Goal: Task Accomplishment & Management: Use online tool/utility

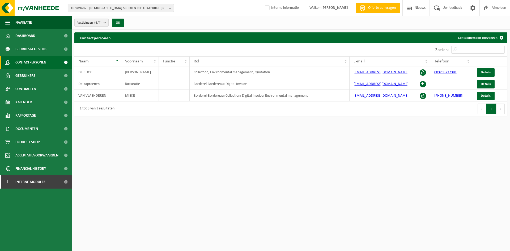
click at [121, 6] on span "10-989487 - [DEMOGRAPHIC_DATA] SCHOLEN REGIO KAPRIJKE-[GEOGRAPHIC_DATA] - 9971 …" at bounding box center [119, 8] width 96 height 8
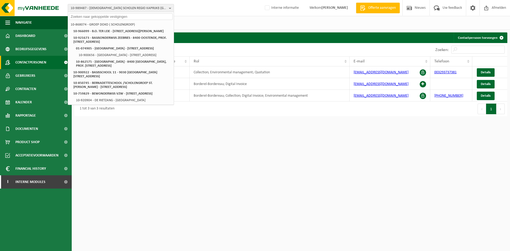
click at [208, 175] on html "10-989487 - KATHOLIEKE SCHOLEN REGIO KAPRIJKE-LEMBEKE - 9971 LEMBEKE, HEIHOEKSE…" at bounding box center [255, 125] width 510 height 251
click at [35, 64] on span "Contactpersonen" at bounding box center [30, 62] width 31 height 13
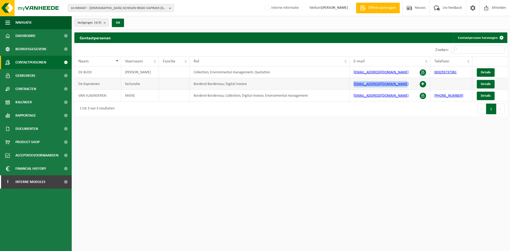
drag, startPoint x: 401, startPoint y: 84, endPoint x: 348, endPoint y: 82, distance: 53.4
click at [348, 82] on tr "De Kaproenen facturatie Borderel-Bordereau; Digital Invoice [EMAIL_ADDRESS][DOM…" at bounding box center [290, 84] width 433 height 12
copy tr "[EMAIL_ADDRESS][DOMAIN_NAME]"
click at [114, 11] on span "10-989487 - [DEMOGRAPHIC_DATA] SCHOLEN REGIO KAPRIJKE-[GEOGRAPHIC_DATA] - 9971 …" at bounding box center [119, 8] width 96 height 8
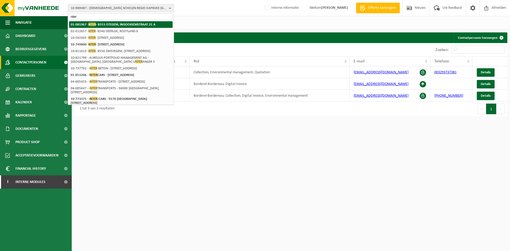
type input "nter"
click at [110, 23] on strong "01-081967 - NTER - 8553 OTEGEM, INGOOIGEMSTRAAT 21 A" at bounding box center [113, 24] width 85 height 4
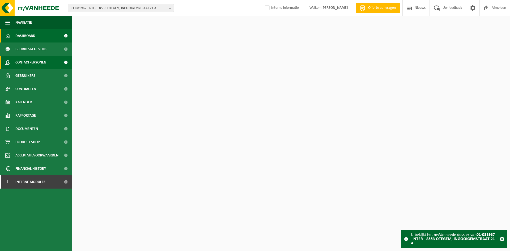
click at [26, 59] on span "Contactpersonen" at bounding box center [30, 62] width 31 height 13
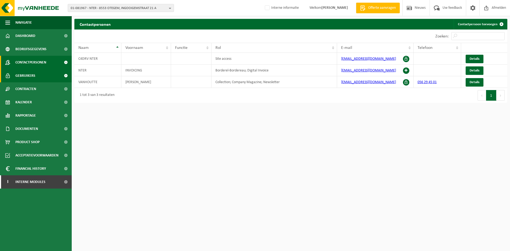
click at [44, 72] on link "Gebruikers" at bounding box center [36, 75] width 72 height 13
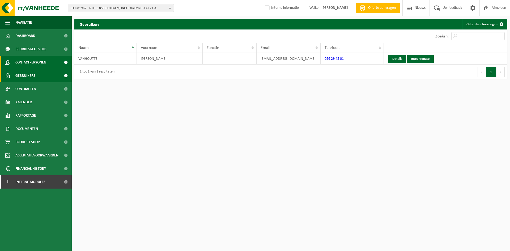
click at [44, 64] on span "Contactpersonen" at bounding box center [30, 62] width 31 height 13
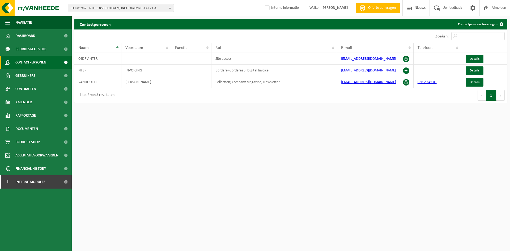
click at [105, 10] on span "01-081967 - NTER - 8553 OTEGEM, INGOOIGEMSTRAAT 21 A" at bounding box center [119, 8] width 96 height 8
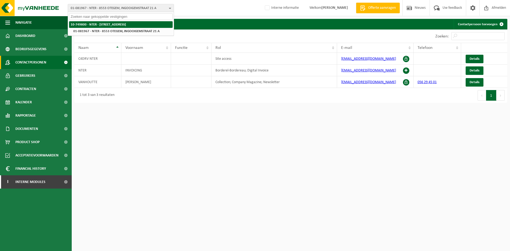
click at [102, 22] on li "10-749800 - NTER - [STREET_ADDRESS]" at bounding box center [121, 24] width 104 height 7
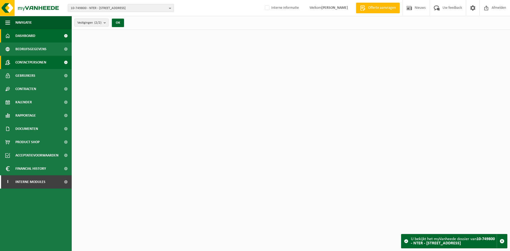
click at [43, 60] on span "Contactpersonen" at bounding box center [30, 62] width 31 height 13
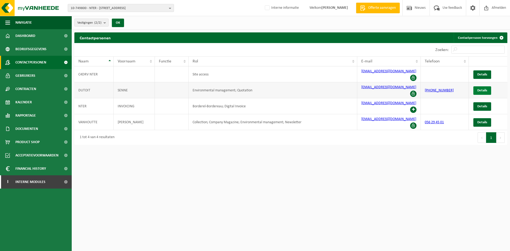
click at [479, 89] on span "Details" at bounding box center [482, 90] width 10 height 3
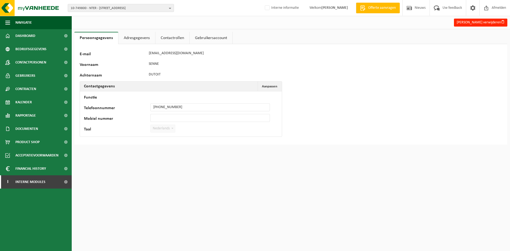
click at [166, 37] on link "Contactrollen" at bounding box center [172, 38] width 34 height 12
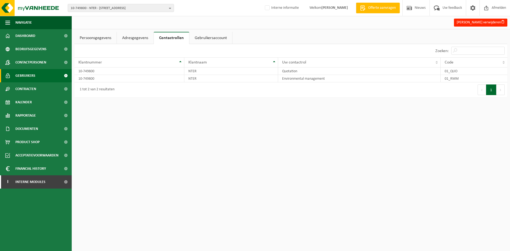
click at [39, 76] on link "Gebruikers" at bounding box center [36, 75] width 72 height 13
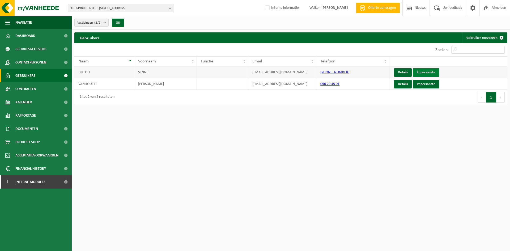
click at [431, 73] on link "Impersonate" at bounding box center [426, 72] width 27 height 9
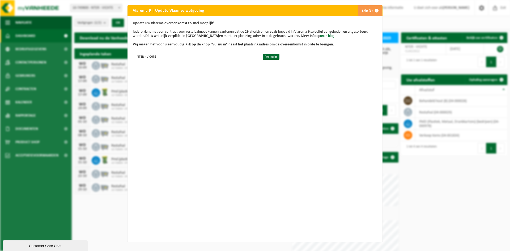
drag, startPoint x: 374, startPoint y: 9, endPoint x: 403, endPoint y: 12, distance: 29.1
click at [374, 9] on span "button" at bounding box center [376, 10] width 11 height 11
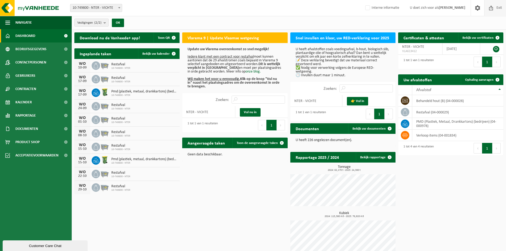
click at [502, 8] on span "Exit" at bounding box center [499, 8] width 8 height 16
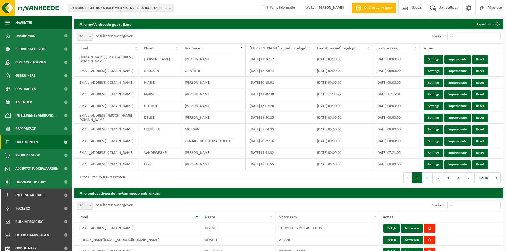
click at [19, 143] on span "Documenten" at bounding box center [26, 142] width 23 height 13
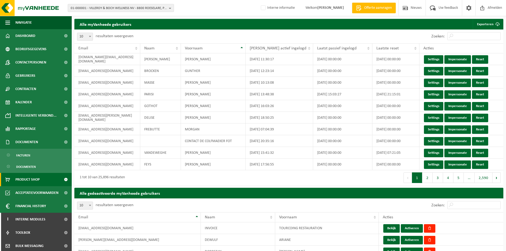
click at [30, 179] on span "Product Shop" at bounding box center [27, 179] width 24 height 13
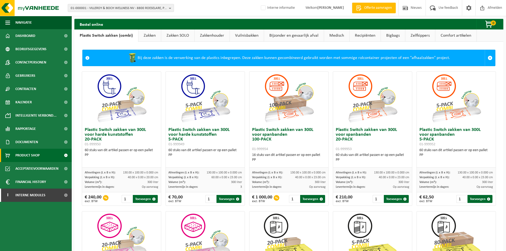
click at [154, 36] on link "Zakken" at bounding box center [149, 35] width 23 height 12
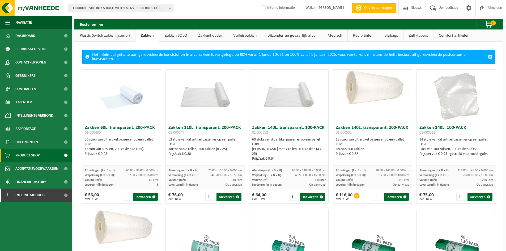
click at [76, 7] on span "01-000001 - VILLEROY & BOCH WELLNESS NV - 8800 ROESELARE, POPULIERSTRAAT 1" at bounding box center [119, 8] width 96 height 8
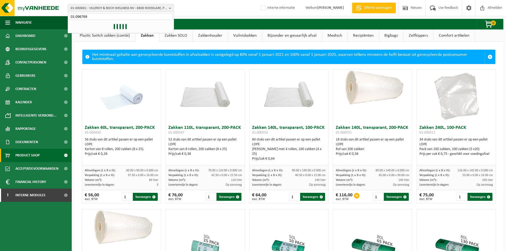
type input "01-096769"
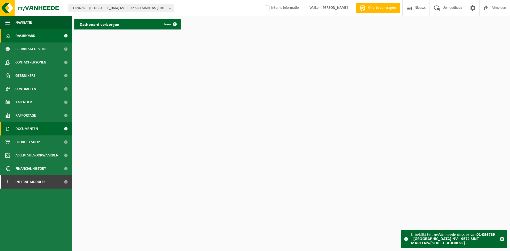
click at [40, 133] on link "Documenten" at bounding box center [36, 128] width 72 height 13
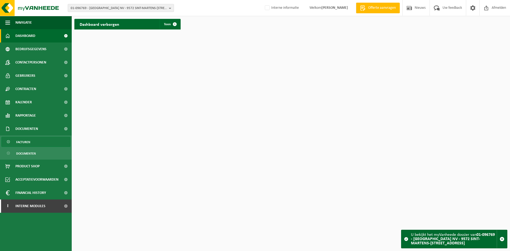
click at [36, 142] on link "Facturen" at bounding box center [35, 142] width 69 height 10
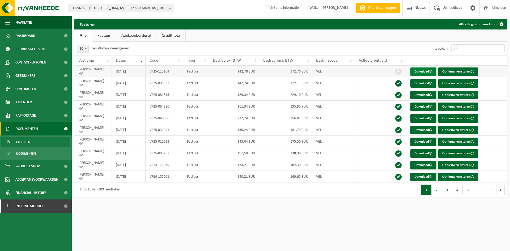
click at [415, 71] on link "Download" at bounding box center [424, 71] width 26 height 9
click at [105, 6] on span "01-096769 - DEMEYER NV - 9572 SINT-MARTENS-LIERDE, STEENWEG 253" at bounding box center [119, 8] width 96 height 8
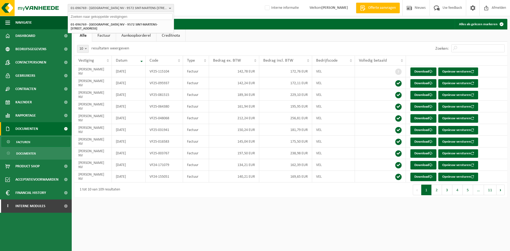
paste input "10-797063"
type input "10-797063"
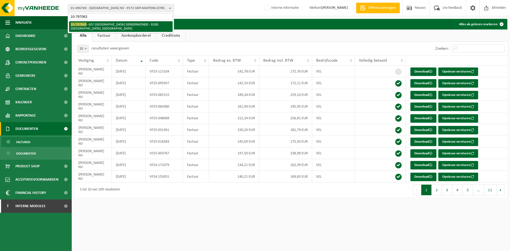
drag, startPoint x: 126, startPoint y: 28, endPoint x: 72, endPoint y: 53, distance: 59.9
click at [126, 29] on li "10-797063 - GO! ATHENEUM DENDERMONDE - 9200 DENDERMONDE, GELDROPLAAN" at bounding box center [121, 26] width 104 height 11
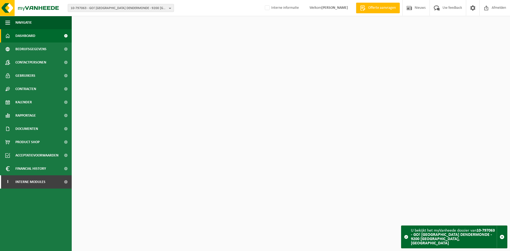
click at [49, 61] on link "Contactpersonen" at bounding box center [36, 62] width 72 height 13
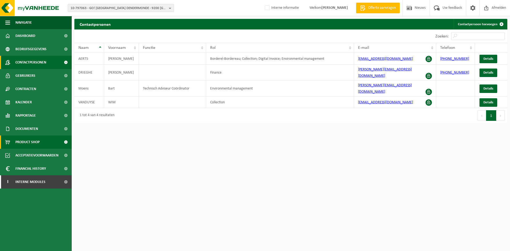
click at [37, 141] on span "Product Shop" at bounding box center [27, 142] width 24 height 13
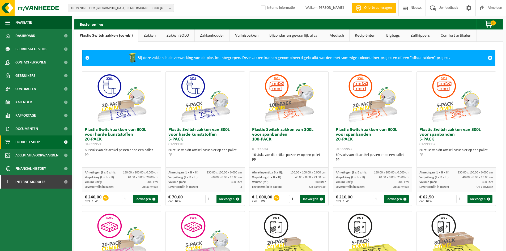
click at [151, 37] on link "Zakken" at bounding box center [149, 35] width 23 height 12
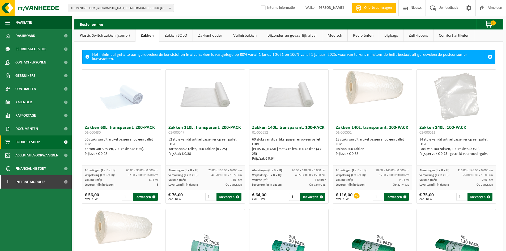
click at [257, 37] on link "Vuilnisbakken" at bounding box center [245, 35] width 34 height 12
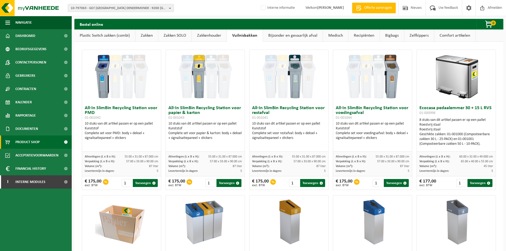
click at [219, 35] on link "Zakkenhouder" at bounding box center [209, 35] width 35 height 12
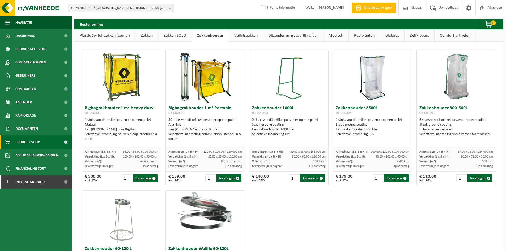
click at [182, 31] on link "Zakken SOLO" at bounding box center [174, 35] width 33 height 12
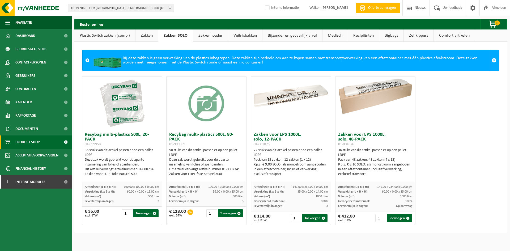
click at [295, 36] on link "Bijzonder en gevaarlijk afval" at bounding box center [293, 35] width 60 height 12
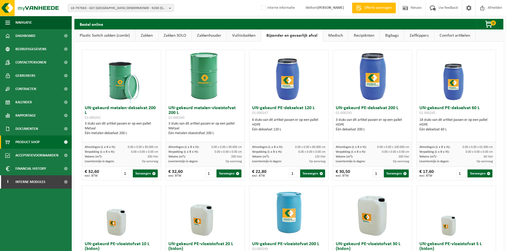
click at [338, 36] on link "Medisch" at bounding box center [335, 35] width 25 height 12
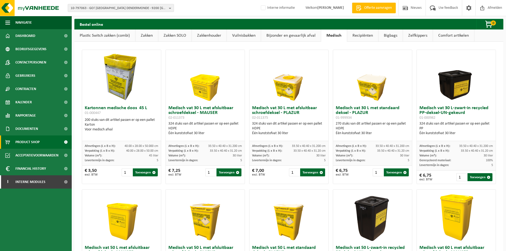
click at [369, 38] on link "Recipiënten" at bounding box center [362, 35] width 31 height 12
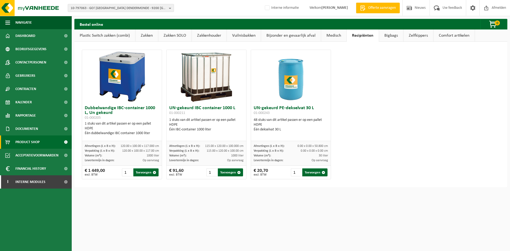
click at [399, 38] on link "Bigbags" at bounding box center [391, 35] width 24 height 12
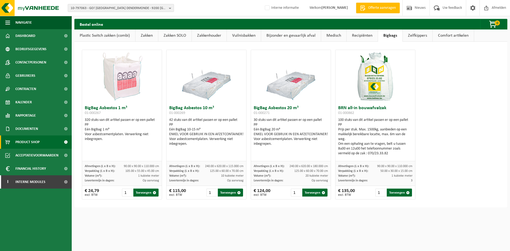
click at [419, 37] on link "Zelfkippers" at bounding box center [418, 35] width 30 height 12
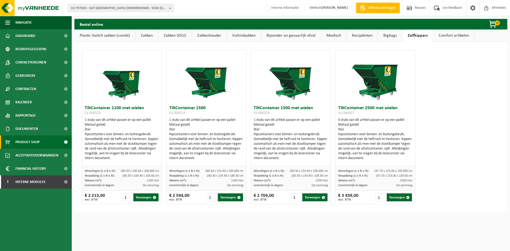
click at [454, 36] on link "Comfort artikelen" at bounding box center [453, 35] width 41 height 12
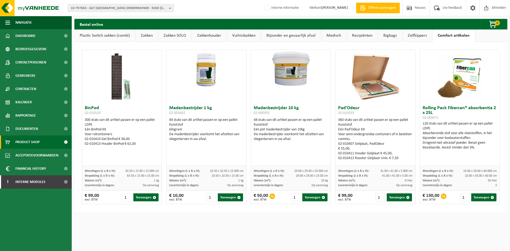
click at [120, 73] on img at bounding box center [121, 76] width 53 height 53
click at [113, 82] on img at bounding box center [121, 76] width 53 height 53
click at [111, 75] on img at bounding box center [121, 76] width 53 height 53
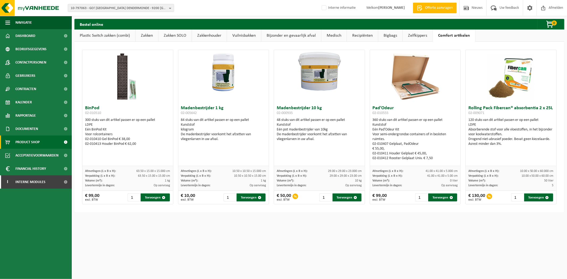
click at [142, 36] on link "Zakken" at bounding box center [147, 35] width 23 height 12
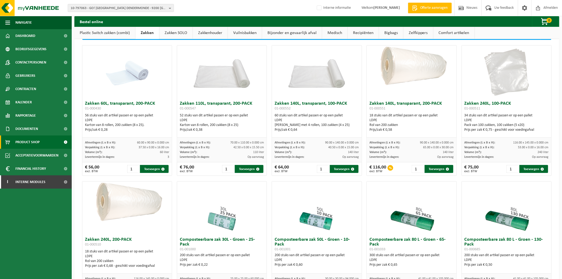
scroll to position [22, 0]
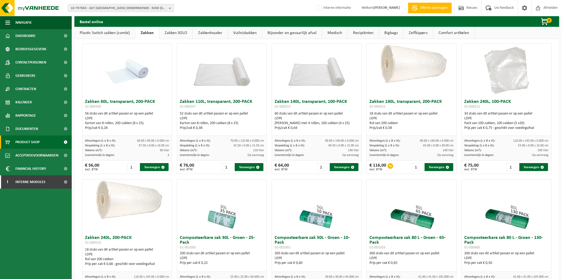
click at [150, 7] on span "10-797063 - GO! ATHENEUM DENDERMONDE - 9200 DENDERMONDE, GELDROPLAAN" at bounding box center [119, 8] width 96 height 8
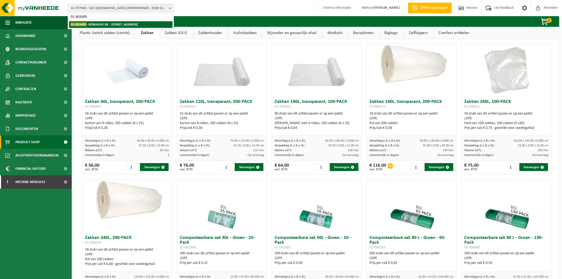
type input "01-903405"
click at [106, 27] on li "01-903405 - KERKHOVE BV - 8700 TIELT, BEVRIJDINGSLAAN 2" at bounding box center [121, 24] width 104 height 7
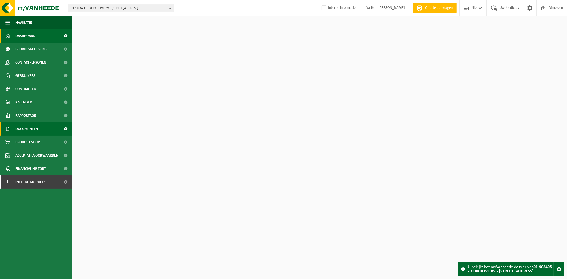
click at [33, 131] on span "Documenten" at bounding box center [26, 128] width 23 height 13
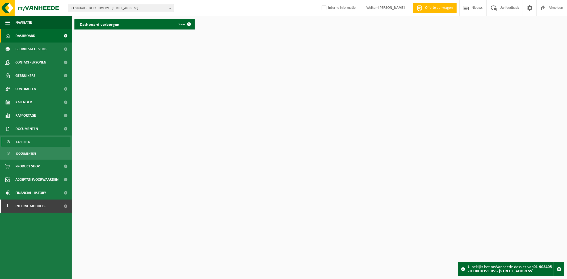
click at [40, 145] on link "Facturen" at bounding box center [35, 142] width 69 height 10
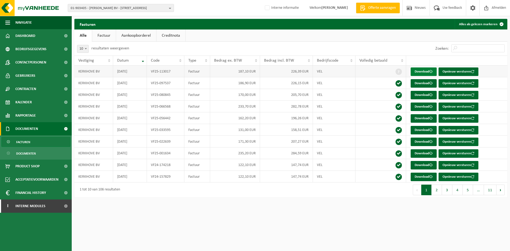
click at [429, 72] on link "Download" at bounding box center [424, 71] width 26 height 9
click at [32, 103] on link "Kalender" at bounding box center [36, 102] width 72 height 13
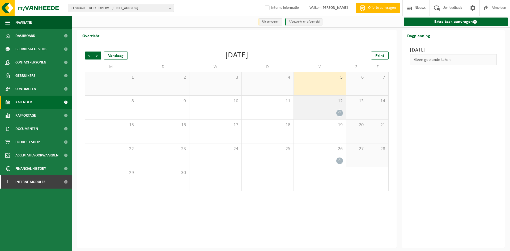
click at [311, 113] on div at bounding box center [320, 112] width 47 height 7
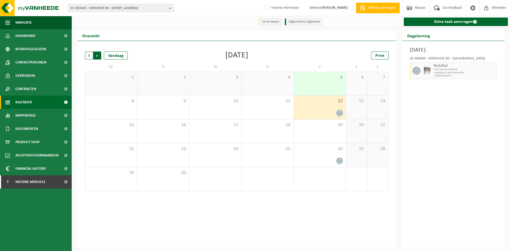
click at [91, 58] on span "Vorige" at bounding box center [89, 56] width 8 height 8
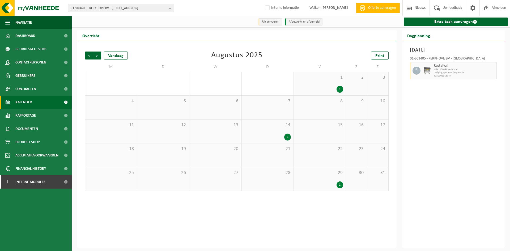
click at [332, 187] on div "1" at bounding box center [320, 184] width 47 height 7
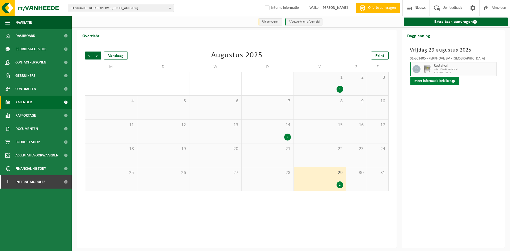
click at [443, 82] on button "Meer informatie bekijken" at bounding box center [435, 81] width 49 height 9
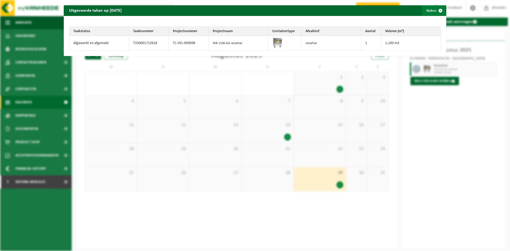
click at [425, 9] on button "Sluiten" at bounding box center [434, 10] width 24 height 11
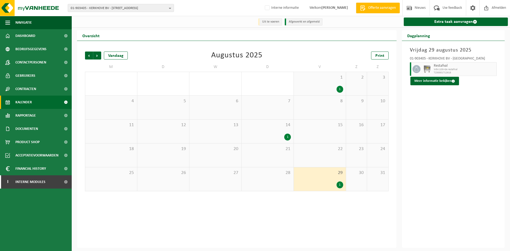
click at [283, 128] on span "14" at bounding box center [267, 125] width 47 height 6
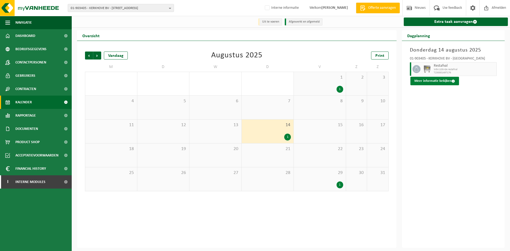
click at [445, 81] on button "Meer informatie bekijken" at bounding box center [435, 81] width 49 height 9
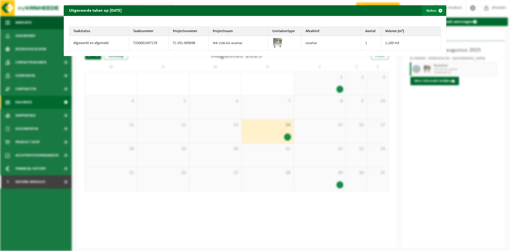
click at [430, 12] on button "Sluiten" at bounding box center [434, 10] width 24 height 11
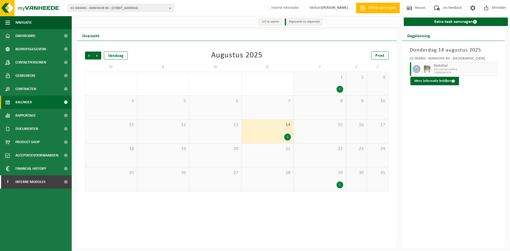
click at [332, 179] on div "29 1" at bounding box center [320, 179] width 52 height 24
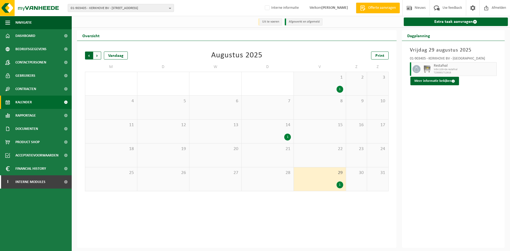
click at [98, 54] on span "Volgende" at bounding box center [97, 56] width 8 height 8
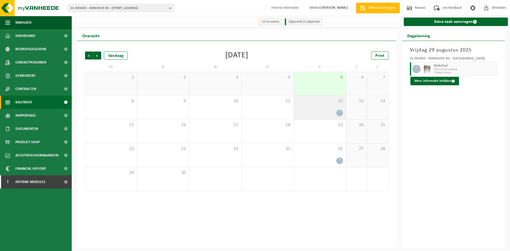
click at [311, 107] on div "12" at bounding box center [320, 108] width 52 height 24
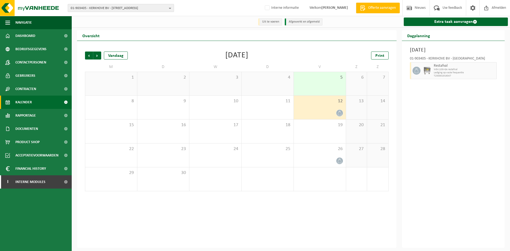
click at [131, 9] on span "01-903405 - KERKHOVE BV - 8700 TIELT, BEVRIJDINGSLAAN 2" at bounding box center [119, 8] width 96 height 8
paste input "10-861537"
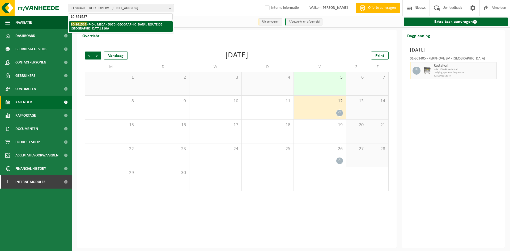
type input "10-861537"
click at [107, 26] on strong "10-861537 - P-D-L MÉCA - 5070 FOSSES-LA-VILLE, ROUTE DE TAMINES 210A" at bounding box center [116, 26] width 91 height 8
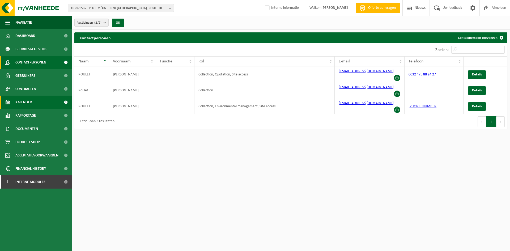
click at [24, 103] on span "Kalender" at bounding box center [23, 102] width 16 height 13
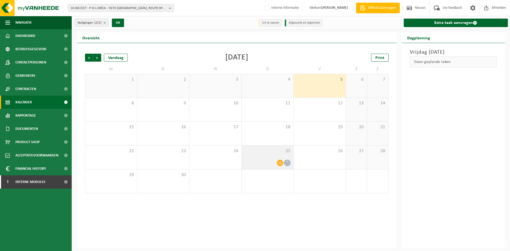
click at [268, 163] on div at bounding box center [267, 162] width 47 height 7
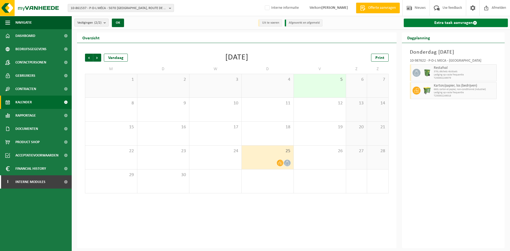
click at [455, 27] on link "Extra taak aanvragen" at bounding box center [456, 23] width 104 height 9
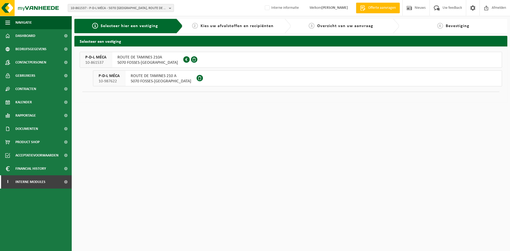
click at [138, 75] on span "ROUTE DE TAMINES 210 A" at bounding box center [161, 75] width 61 height 5
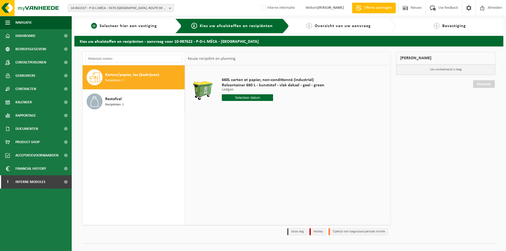
click at [159, 30] on div "1 Selecteer hier een vestiging" at bounding box center [127, 26] width 107 height 14
click at [129, 25] on span "Selecteer hier een vestiging" at bounding box center [128, 26] width 57 height 4
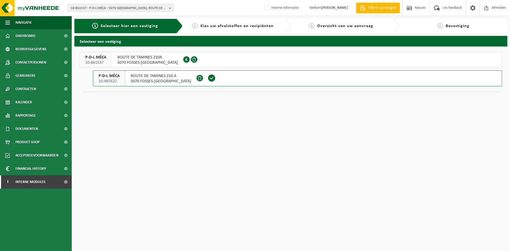
click at [126, 56] on span "ROUTE DE TAMINES 210A" at bounding box center [147, 57] width 61 height 5
